Goal: Task Accomplishment & Management: Manage account settings

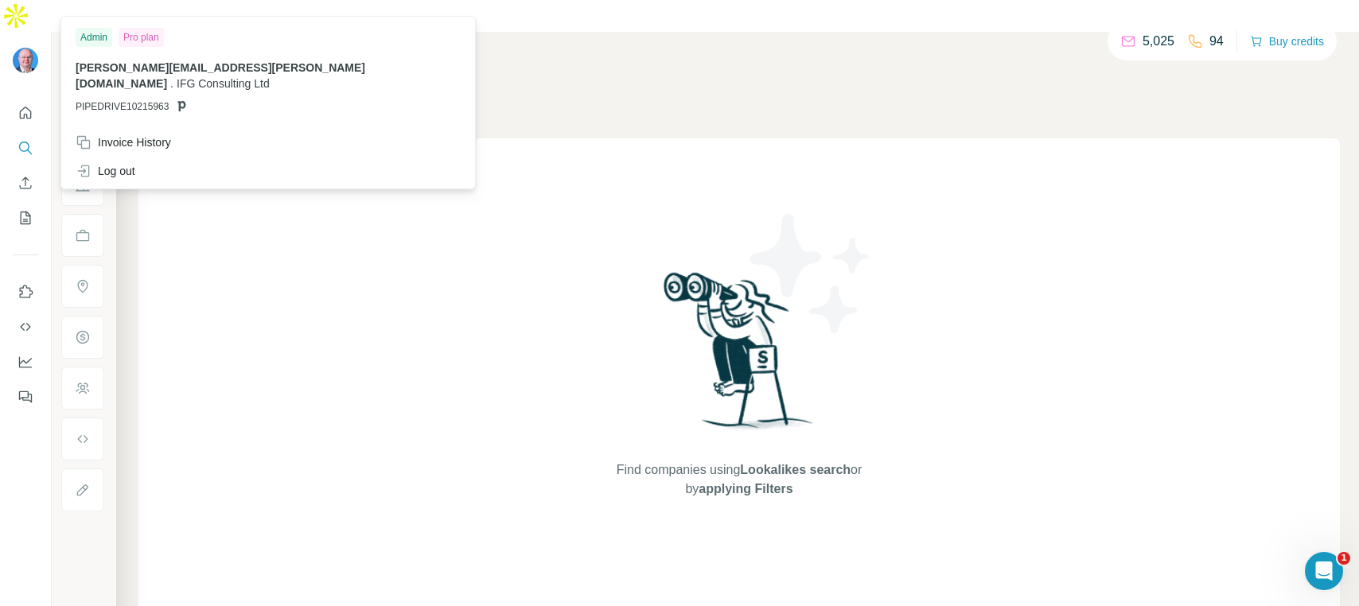
click at [138, 37] on div "Pro plan" at bounding box center [141, 37] width 45 height 19
click at [100, 34] on div "Admin" at bounding box center [94, 37] width 37 height 19
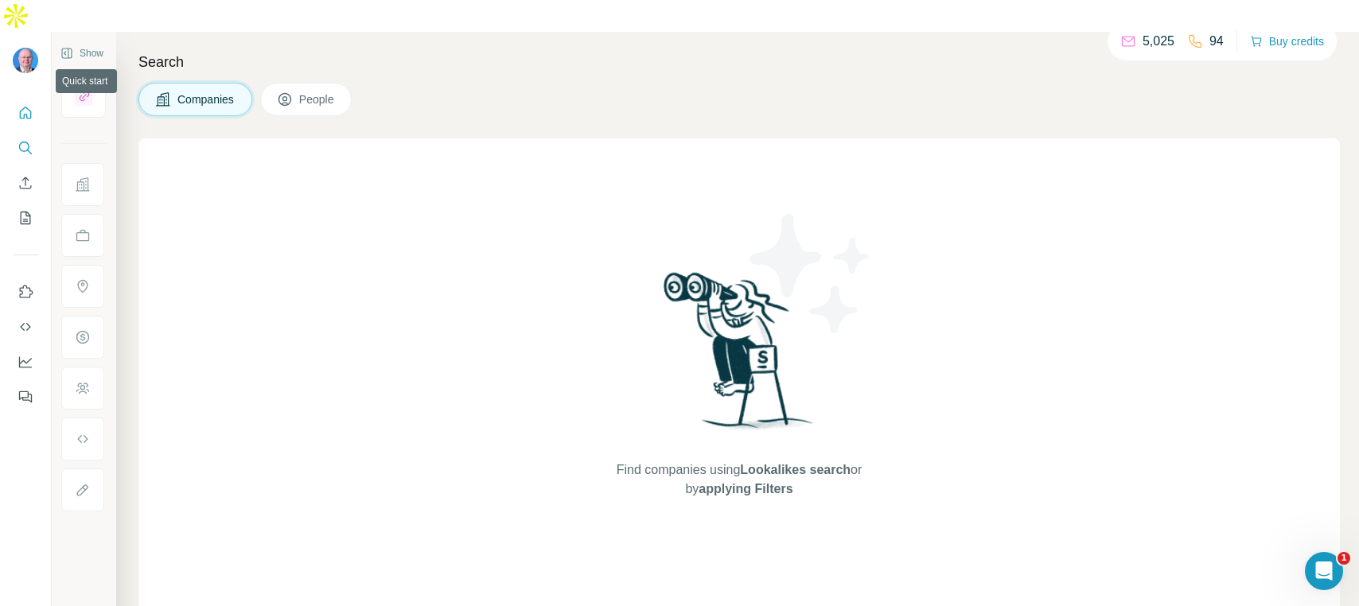
click at [25, 105] on icon "Quick start" at bounding box center [26, 113] width 16 height 16
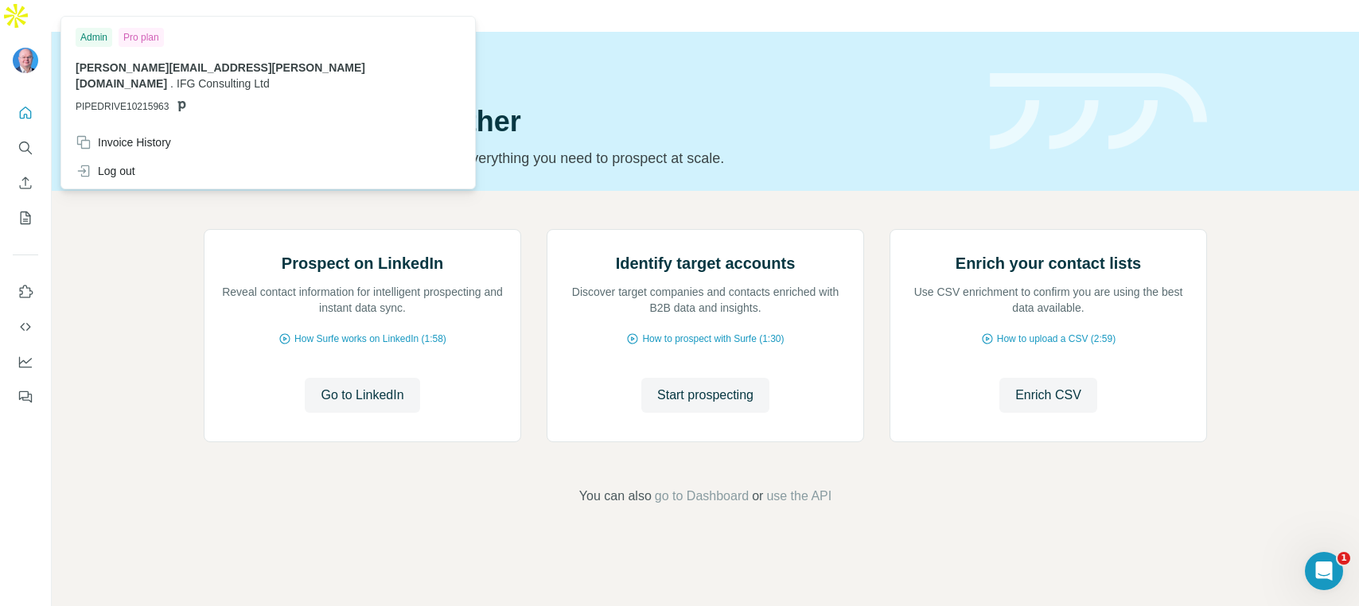
click at [22, 48] on img at bounding box center [25, 60] width 25 height 25
click at [1319, 562] on icon "Open Intercom Messenger" at bounding box center [1322, 569] width 26 height 26
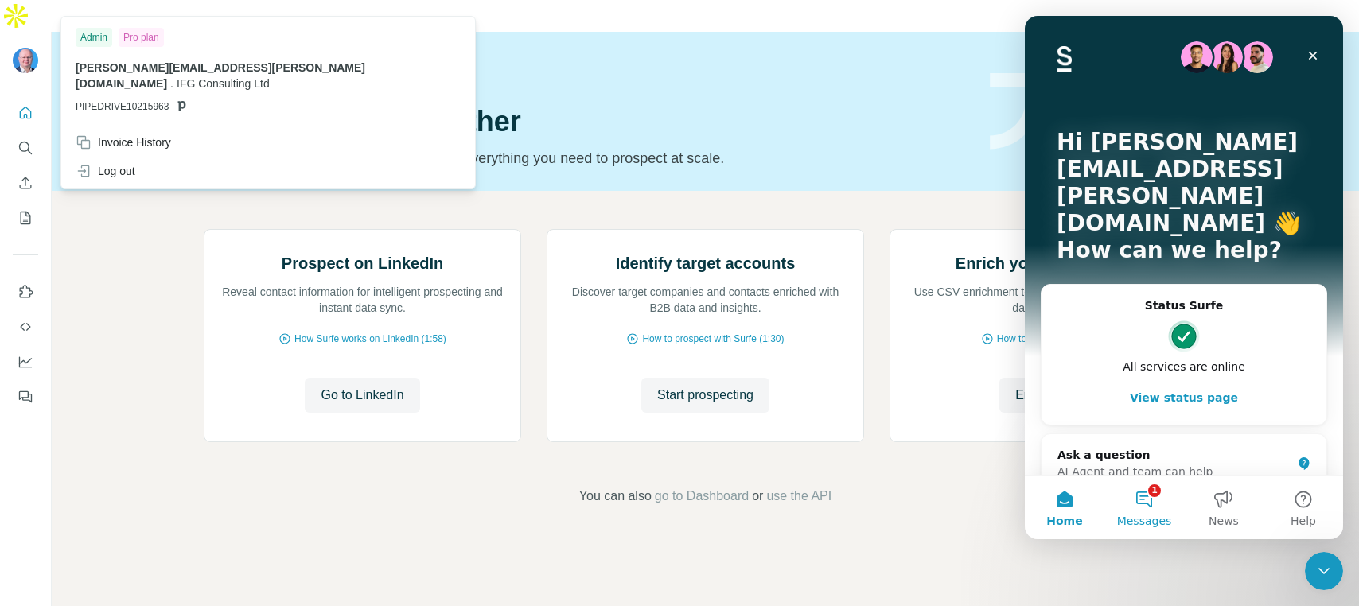
click at [1147, 497] on button "1 Messages" at bounding box center [1144, 508] width 80 height 64
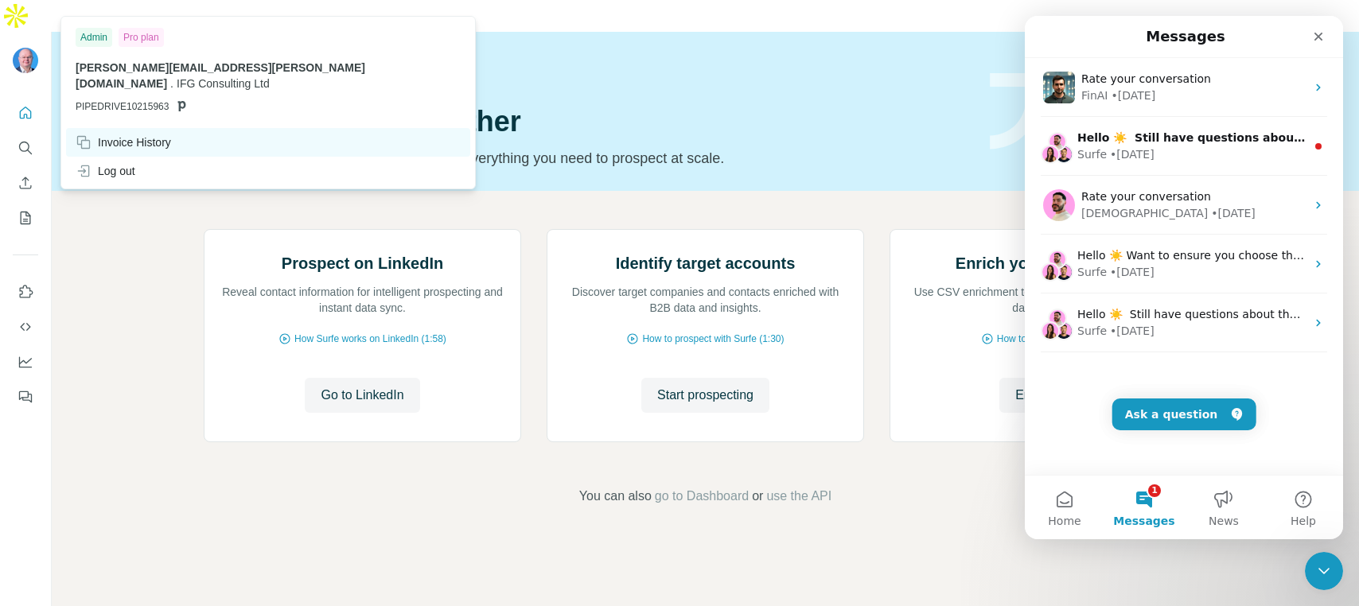
click at [142, 134] on div "Invoice History" at bounding box center [123, 142] width 95 height 16
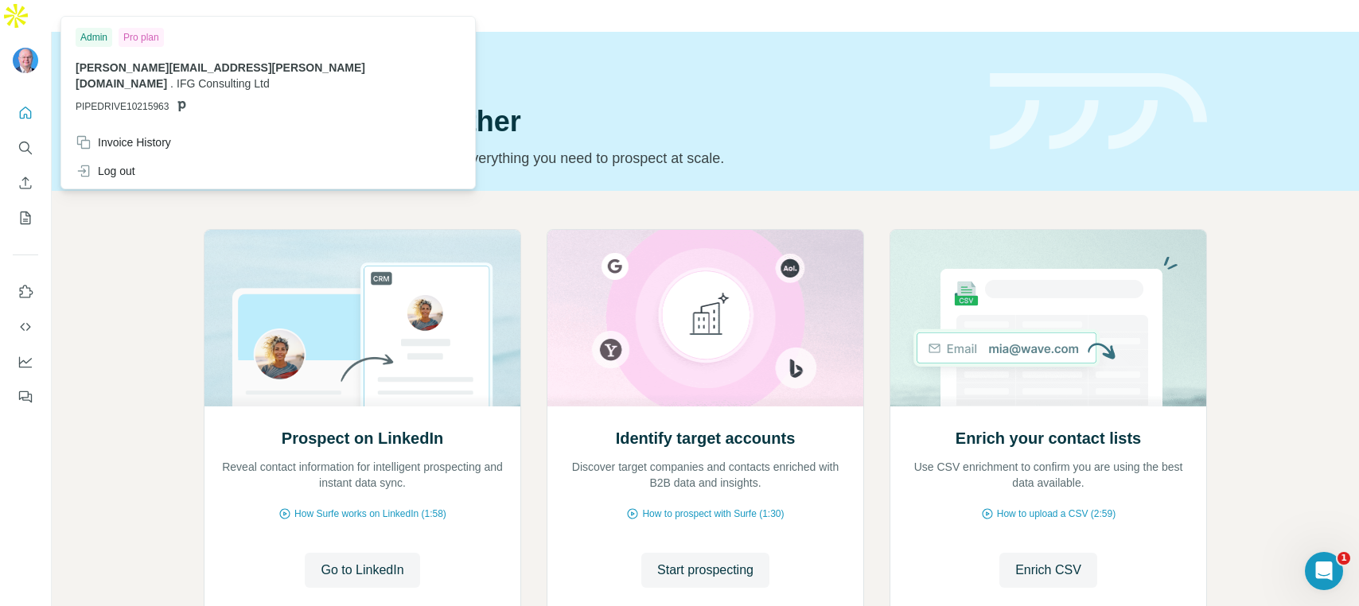
click at [141, 37] on div "Pro plan" at bounding box center [141, 37] width 45 height 19
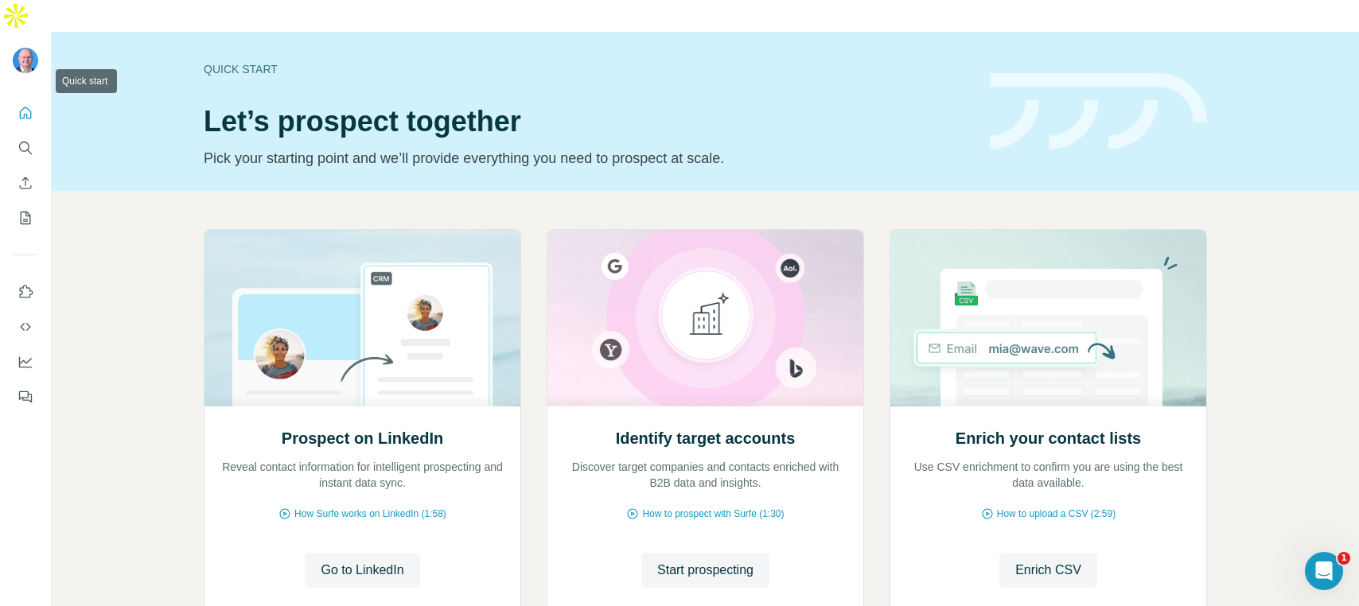
click at [31, 107] on icon "Quick start" at bounding box center [26, 113] width 12 height 12
click at [23, 107] on icon "Quick start" at bounding box center [26, 113] width 12 height 12
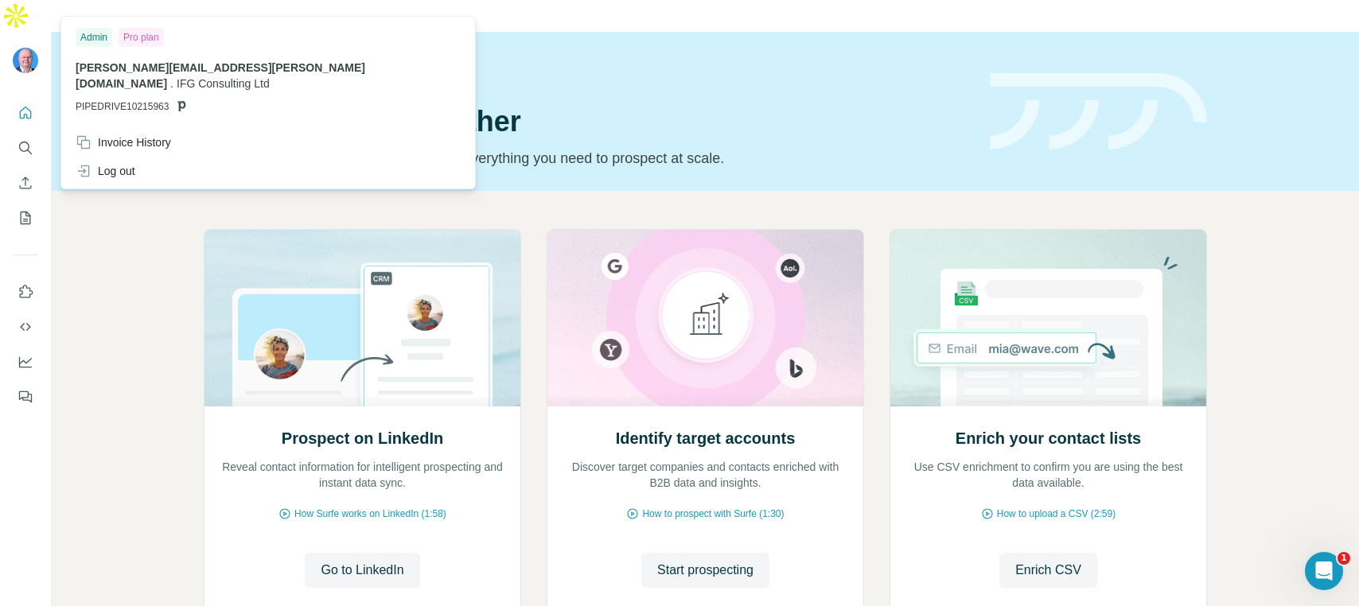
click at [25, 48] on div at bounding box center [25, 62] width 25 height 29
click at [115, 134] on div "Invoice History" at bounding box center [123, 142] width 95 height 16
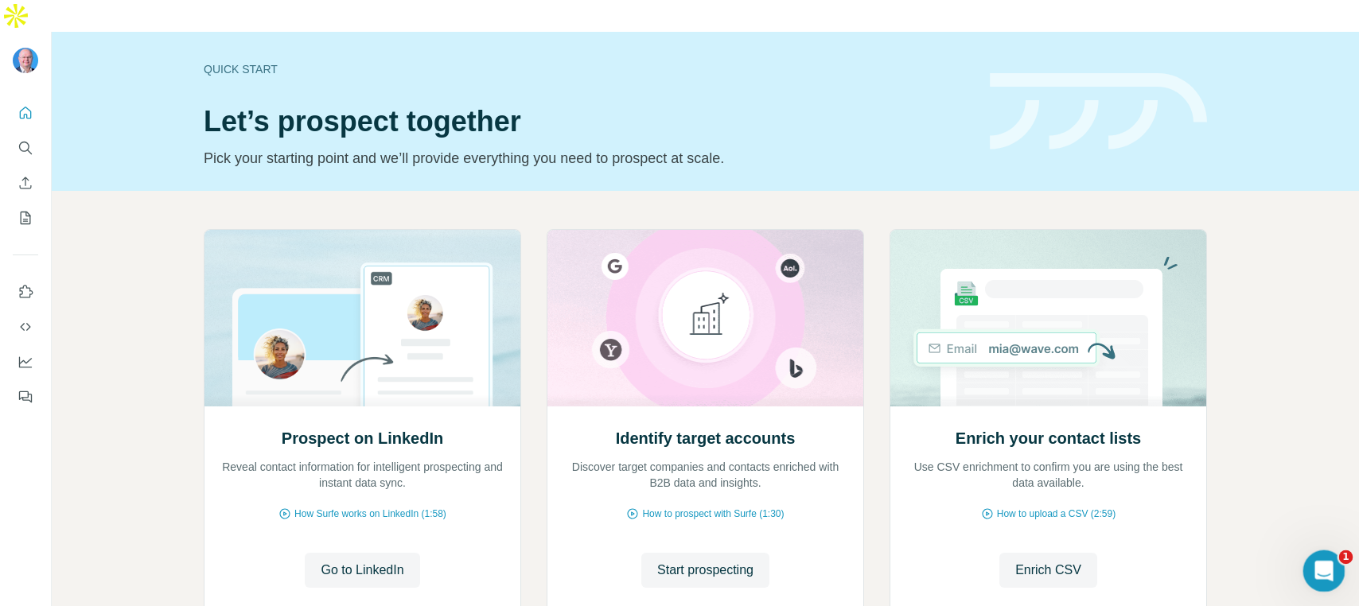
click at [1329, 561] on div "Open Intercom Messenger" at bounding box center [1321, 569] width 53 height 53
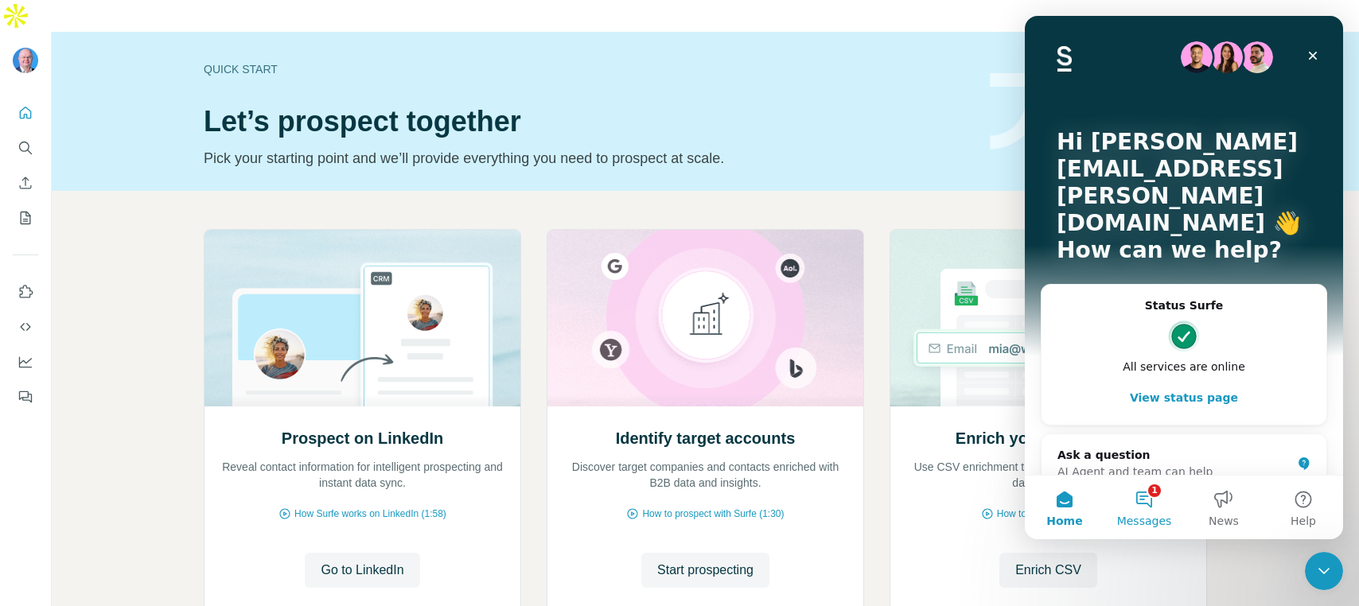
click at [1150, 504] on button "1 Messages" at bounding box center [1144, 508] width 80 height 64
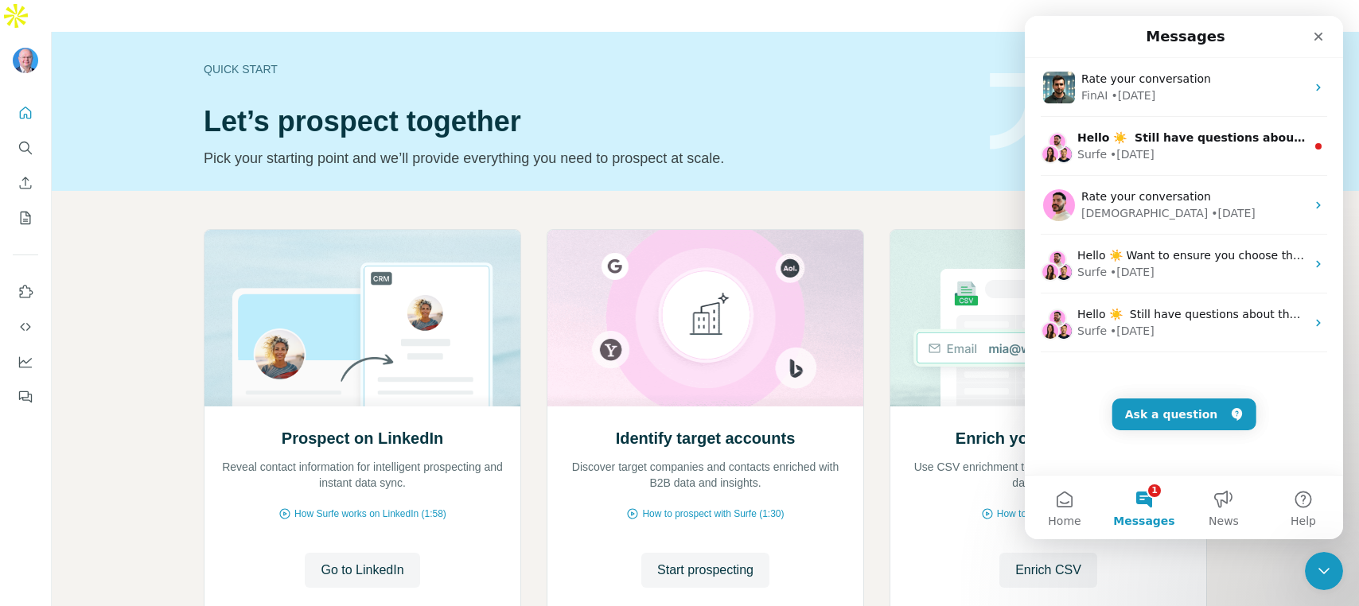
click at [1148, 497] on button "1 Messages" at bounding box center [1144, 508] width 80 height 64
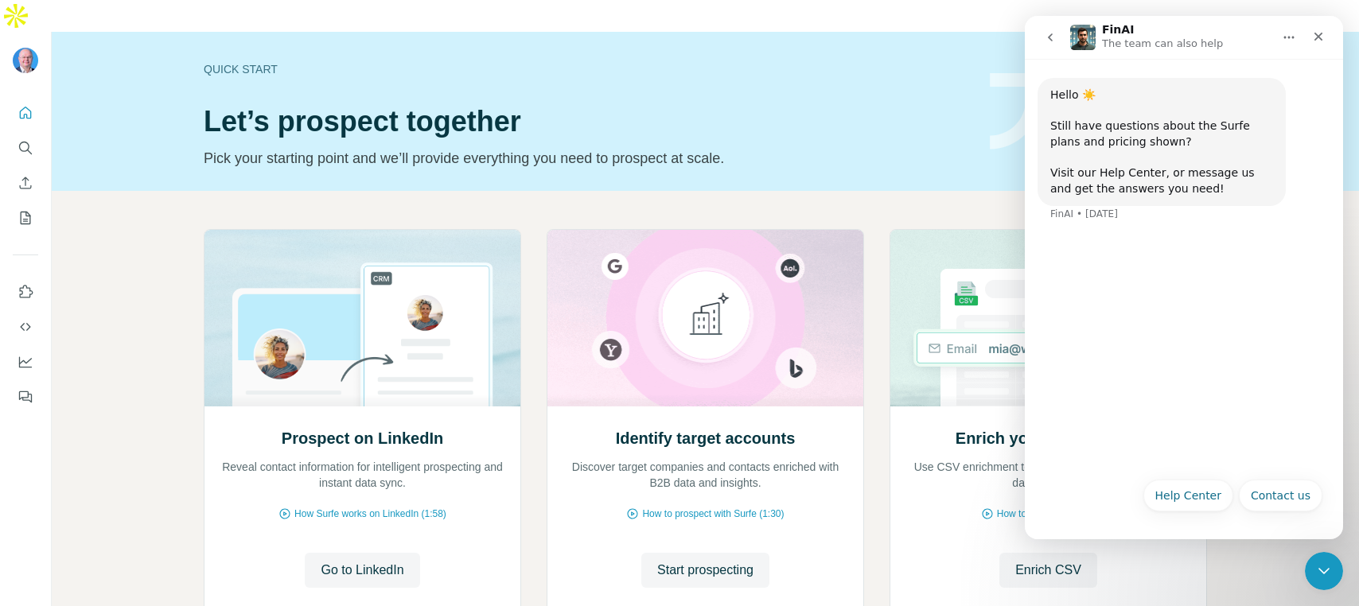
click at [1050, 36] on icon "go back" at bounding box center [1050, 37] width 5 height 8
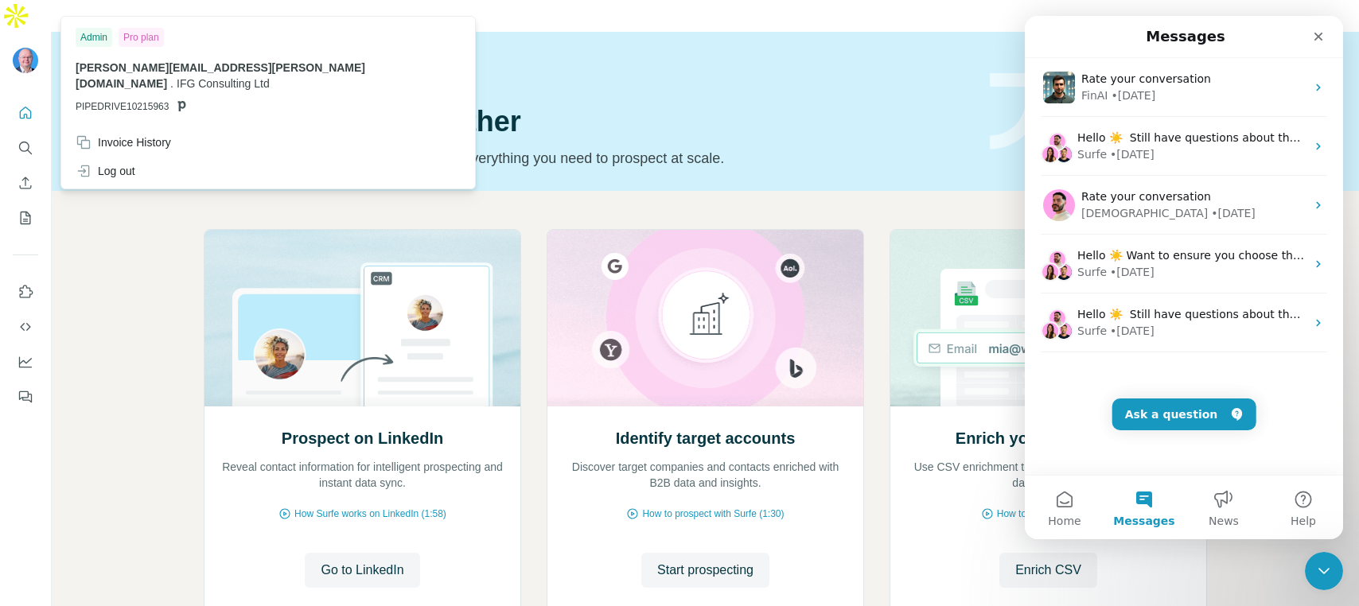
click at [14, 48] on img at bounding box center [25, 60] width 25 height 25
click at [142, 45] on div "Pro plan" at bounding box center [141, 37] width 45 height 19
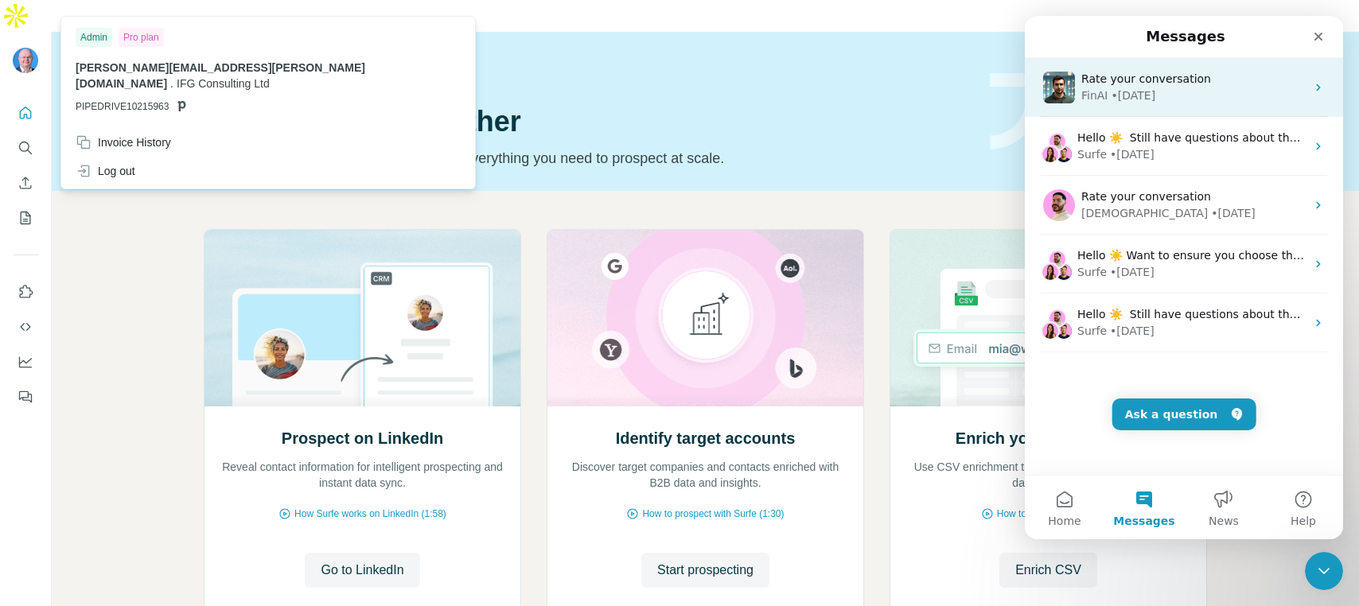
click at [1171, 79] on span "Rate your conversation" at bounding box center [1146, 78] width 130 height 13
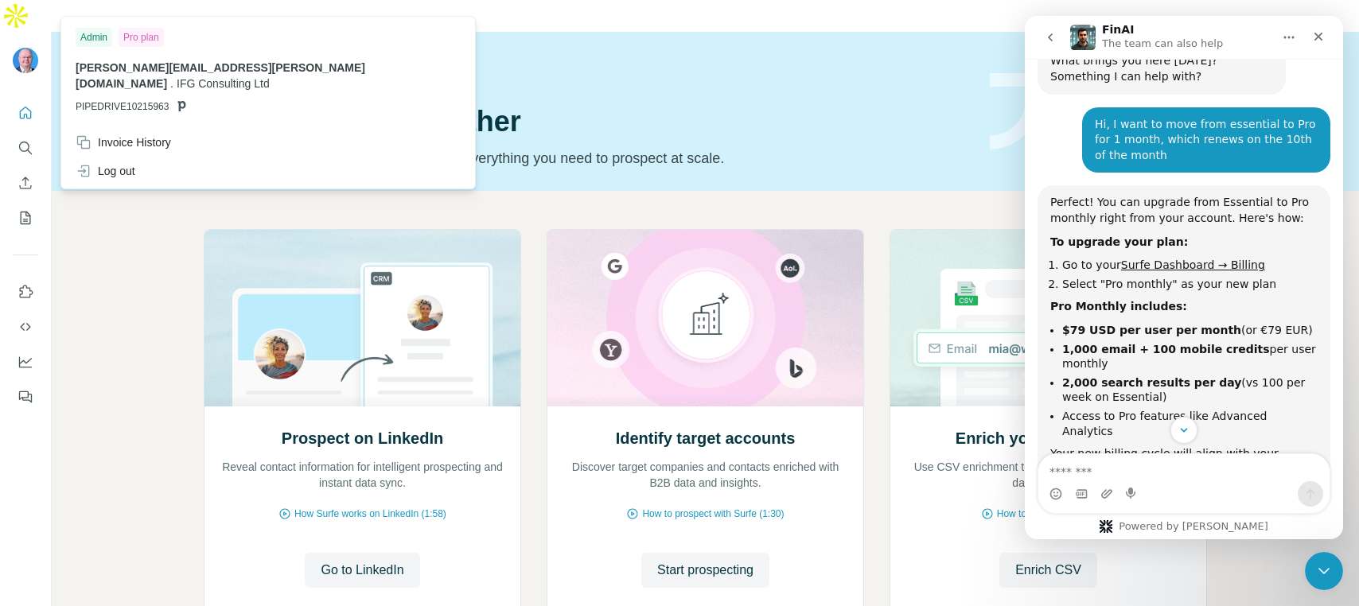
scroll to position [112, 0]
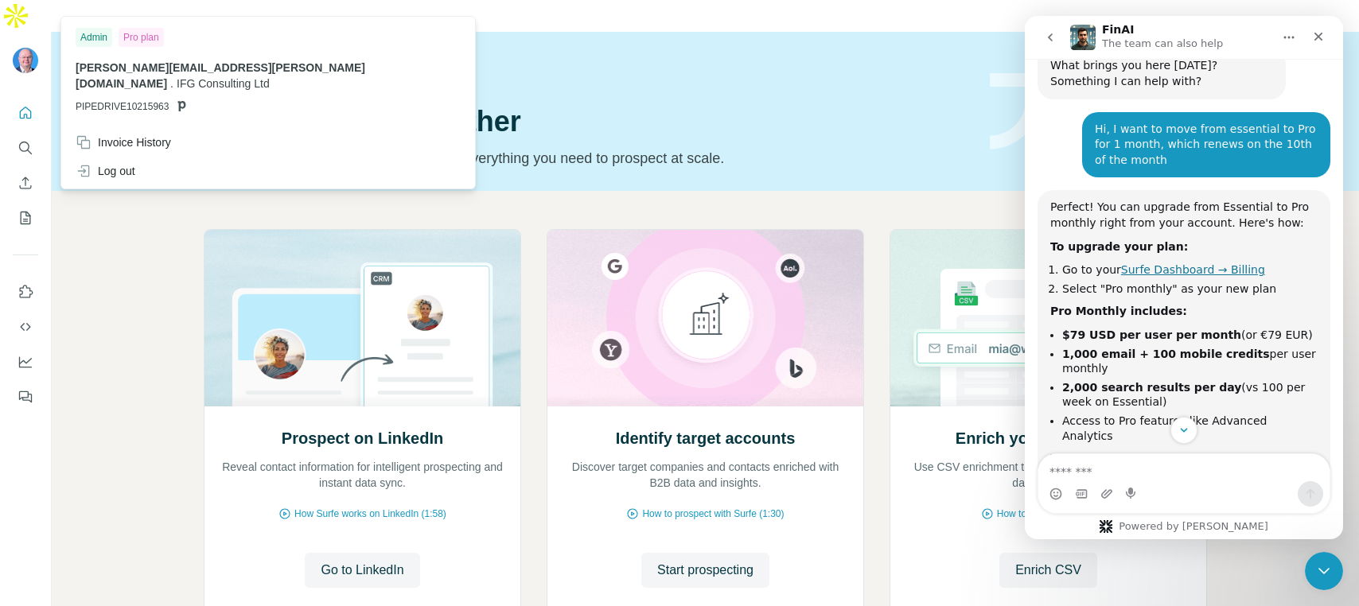
click at [1173, 266] on link "Surfe Dashboard → Billing" at bounding box center [1193, 269] width 144 height 13
